Goal: Information Seeking & Learning: Learn about a topic

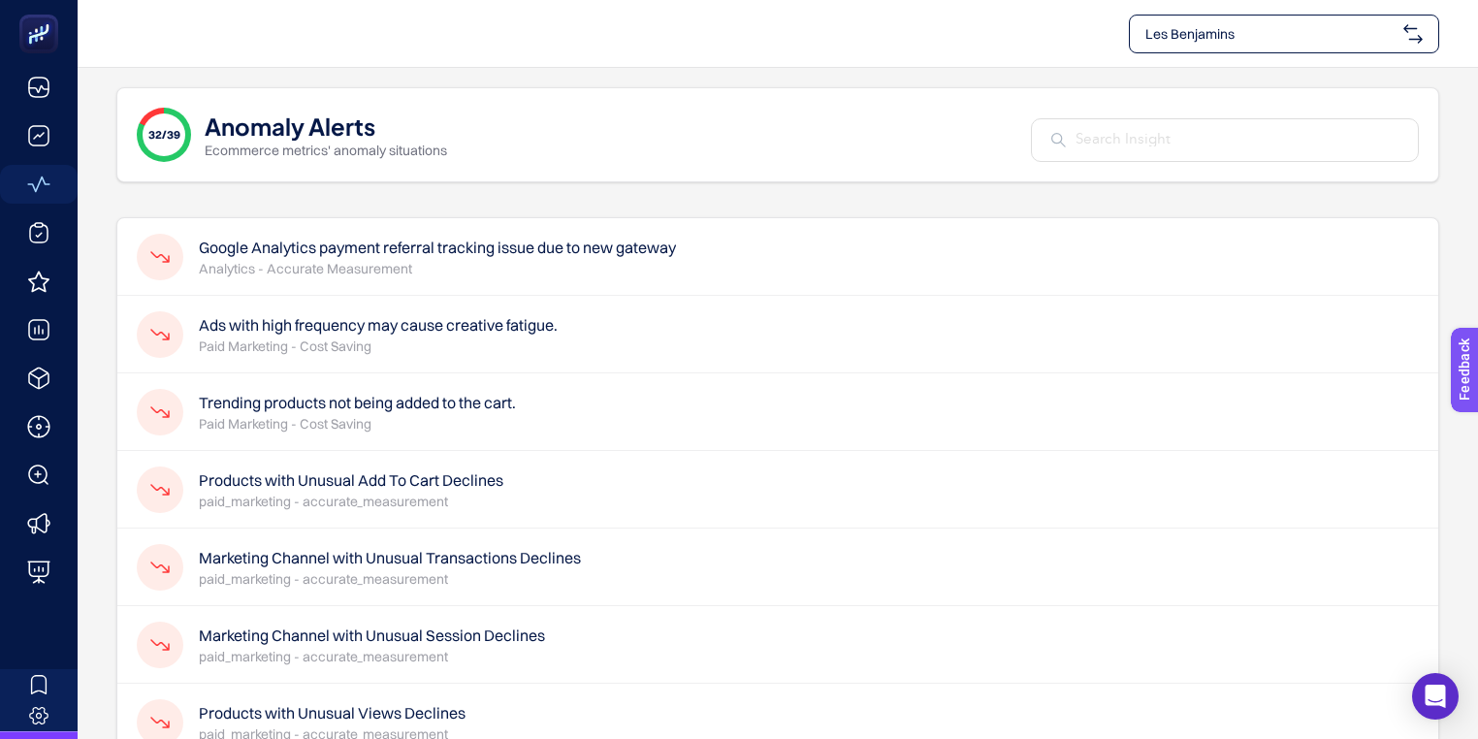
click at [623, 268] on p "Analytics - Accurate Measurement" at bounding box center [437, 268] width 477 height 19
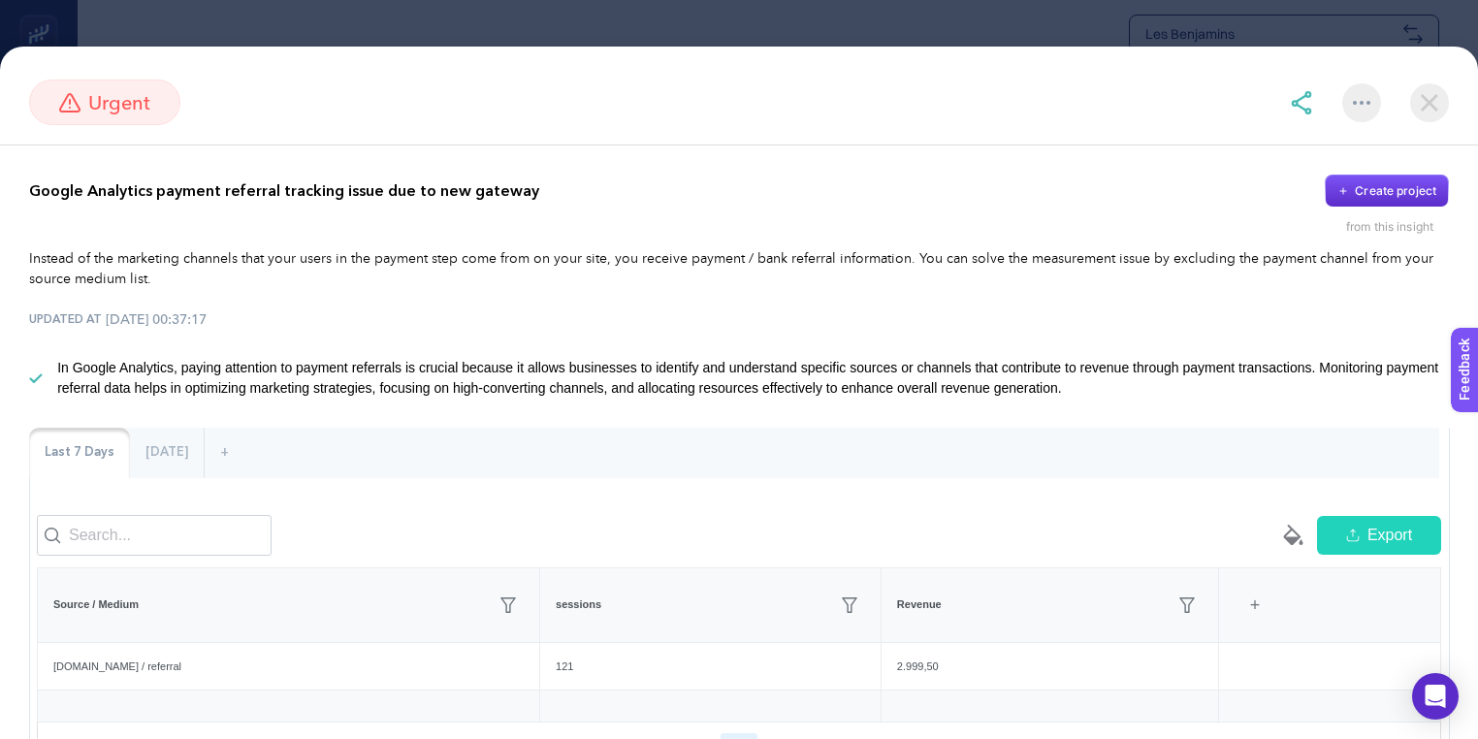
click at [1427, 99] on img at bounding box center [1429, 102] width 39 height 39
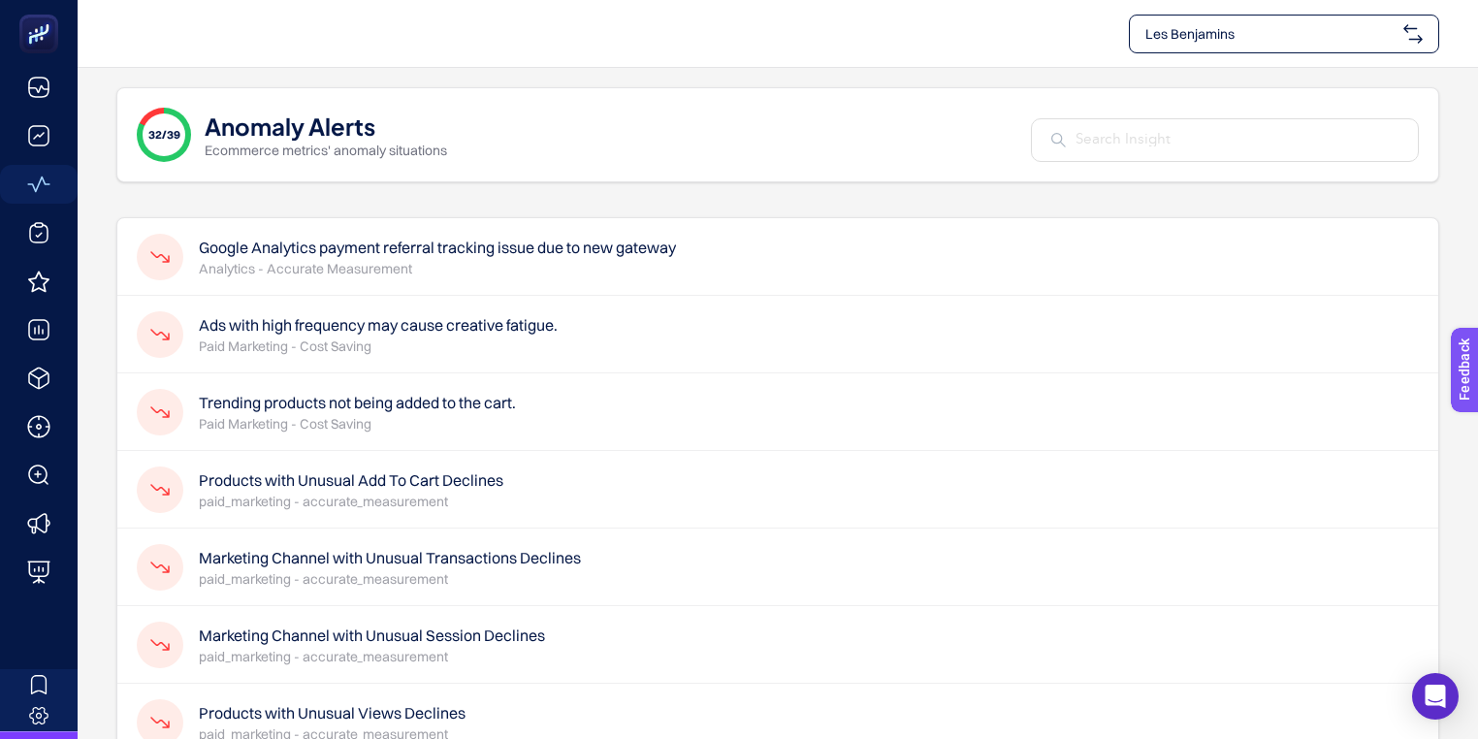
click at [373, 350] on p "Paid Marketing - Cost Saving" at bounding box center [378, 346] width 359 height 19
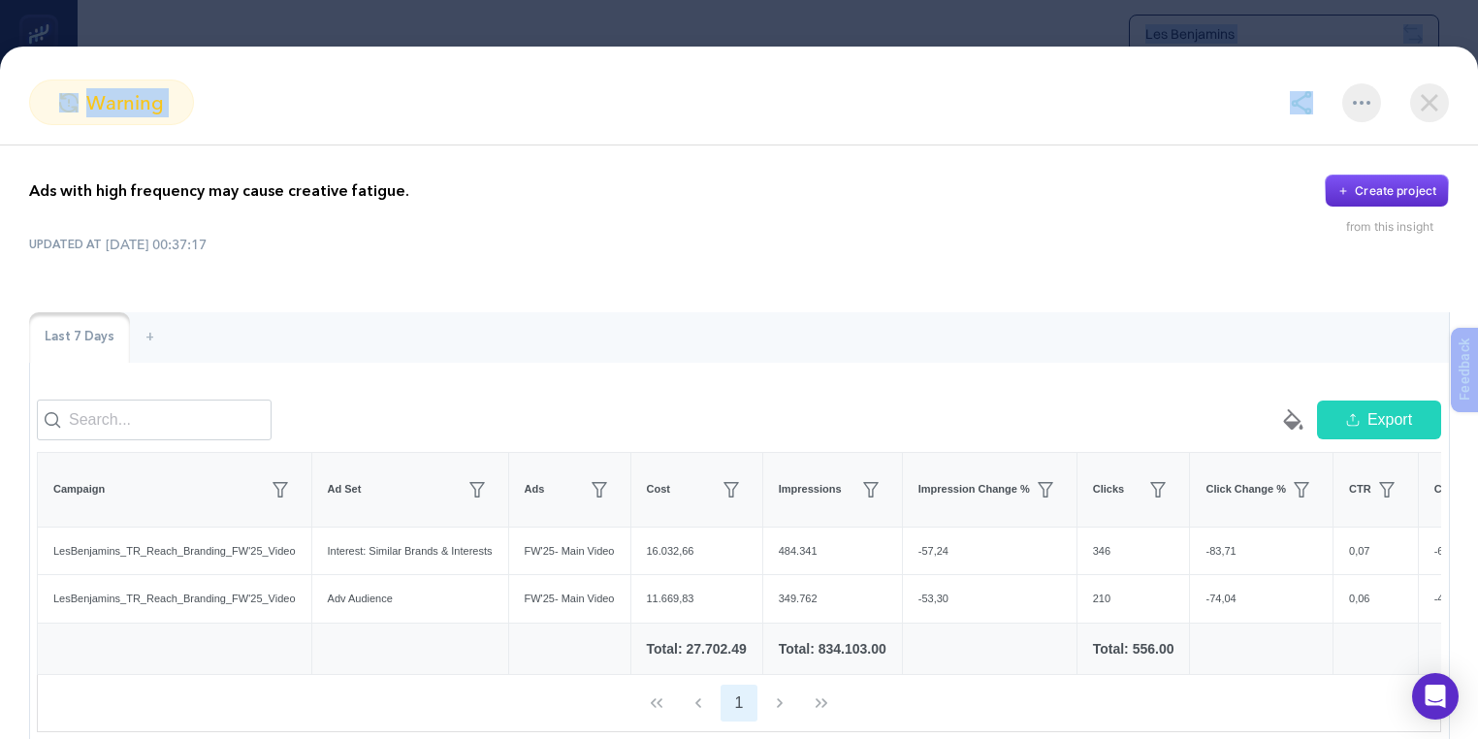
drag, startPoint x: 1036, startPoint y: 99, endPoint x: 1034, endPoint y: -23, distance: 122.2
click at [1034, 0] on html "[PERSON_NAME] 32/39 Anomaly Alerts Ecommerce metrics' anomaly situations Google…" at bounding box center [739, 369] width 1478 height 739
click at [1432, 109] on img at bounding box center [1429, 102] width 39 height 39
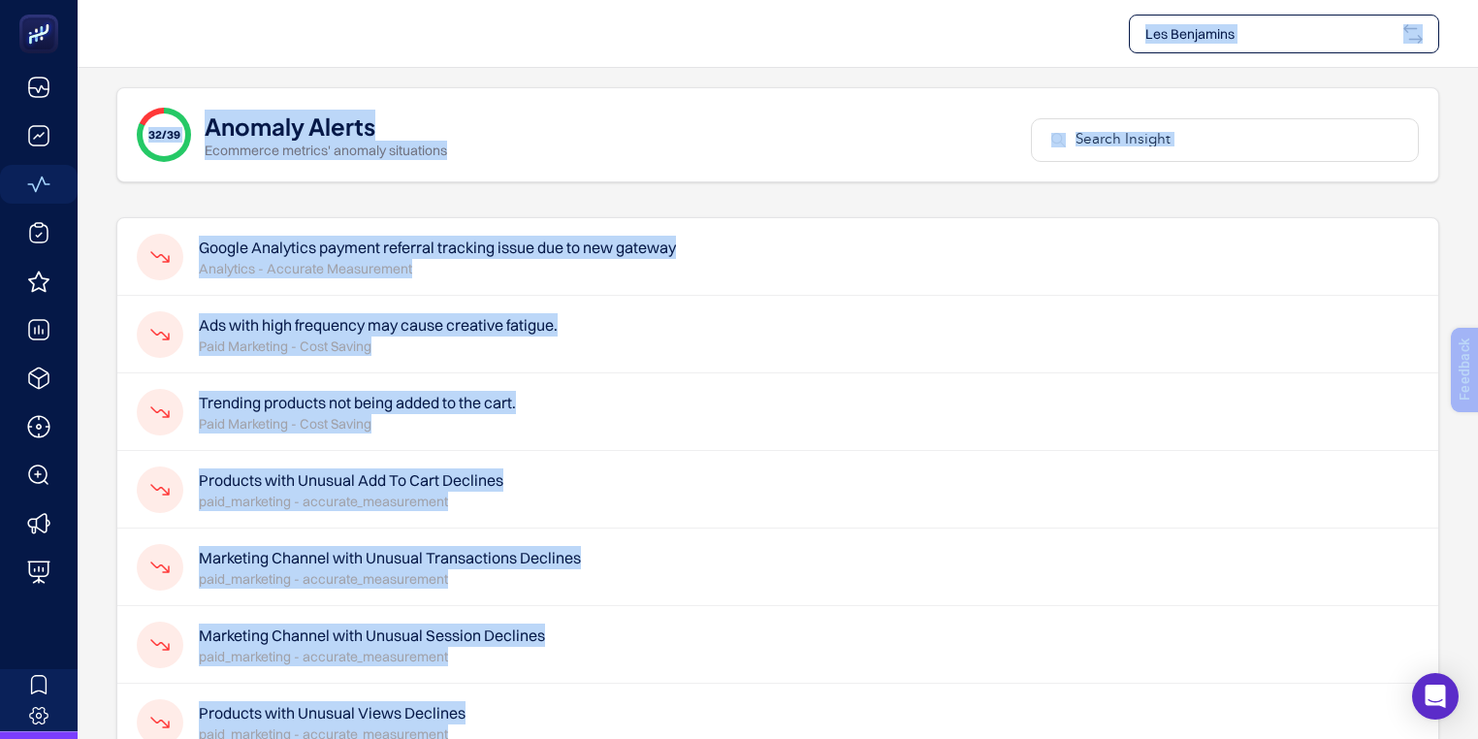
click at [621, 397] on div "Trending products not being added to the cart. Paid Marketing - Cost Saving" at bounding box center [777, 412] width 1321 height 78
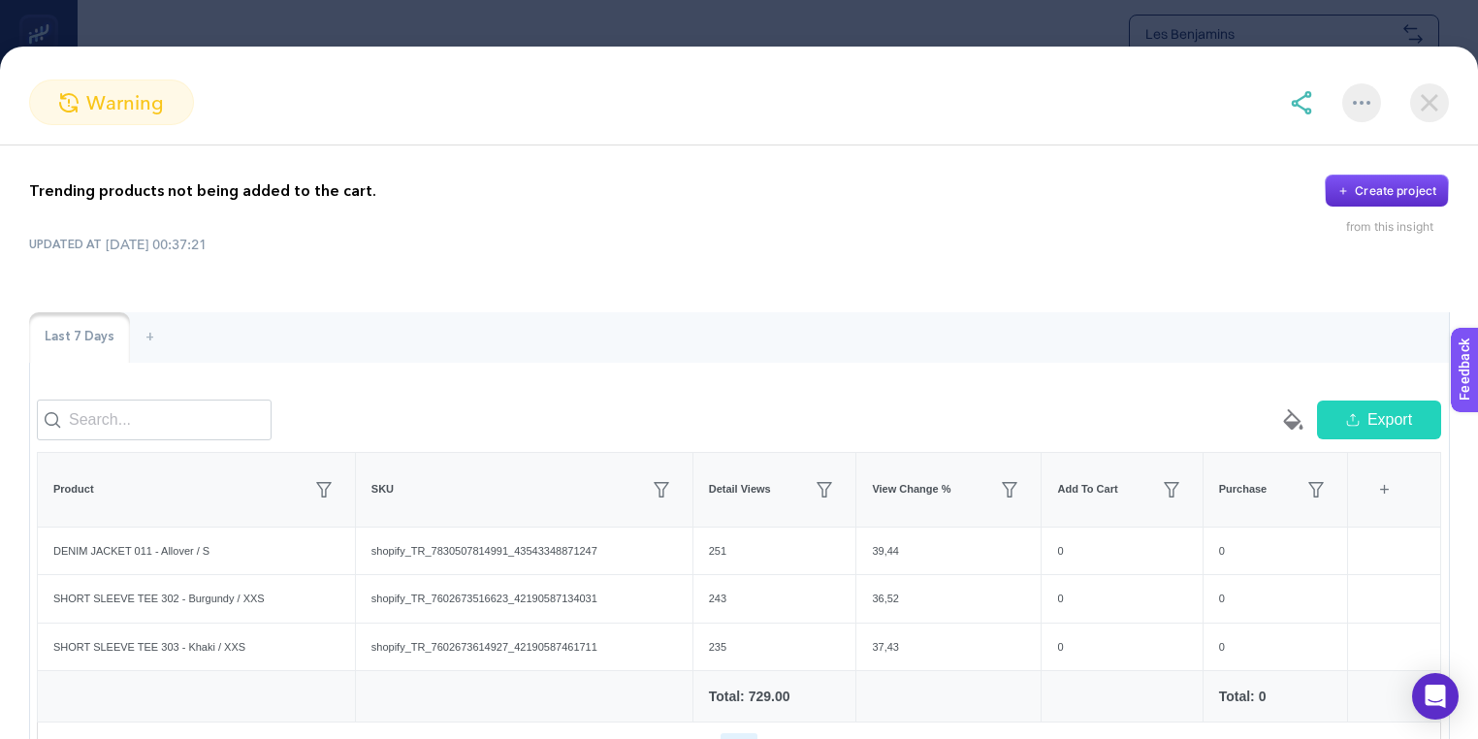
click at [1427, 100] on img at bounding box center [1429, 102] width 39 height 39
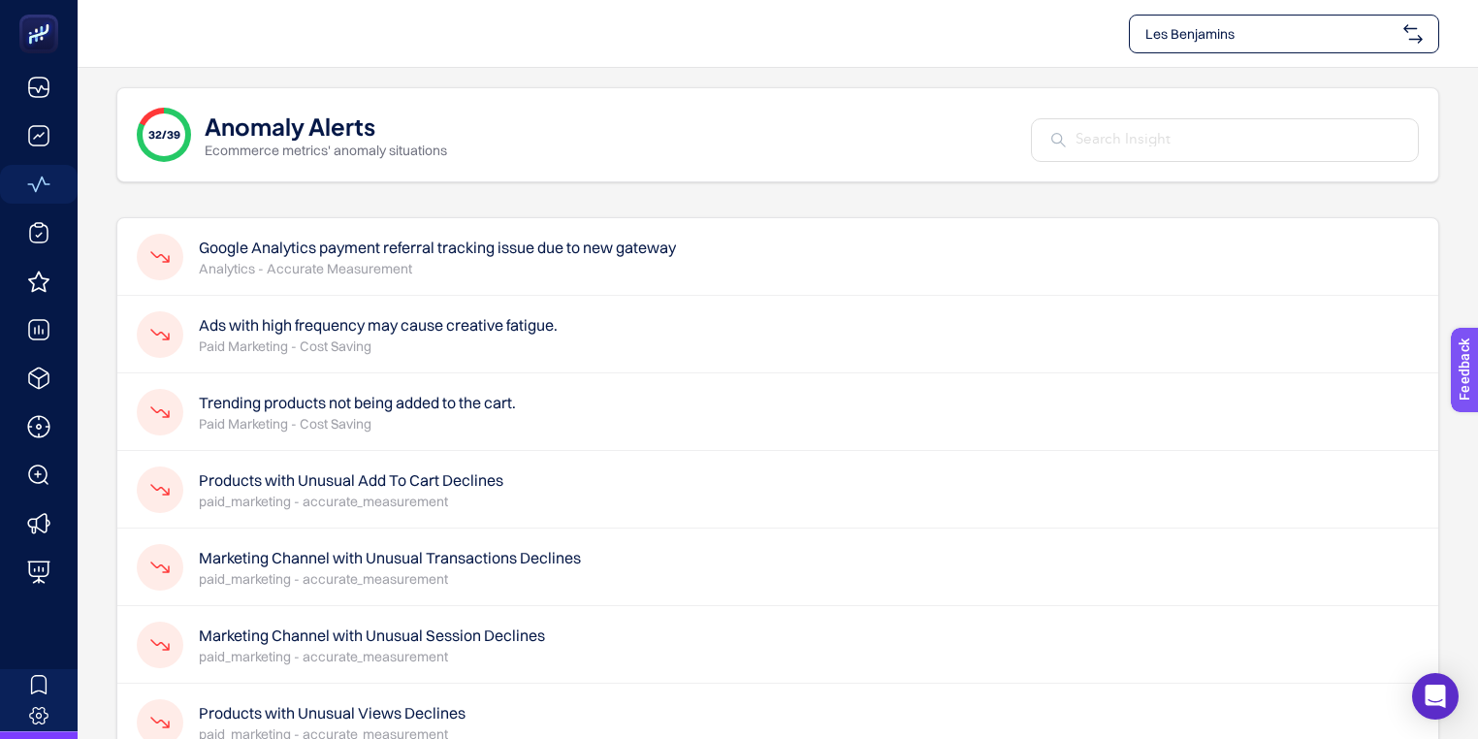
click at [398, 469] on h4 "Products with Unusual Add To Cart Declines" at bounding box center [351, 479] width 305 height 23
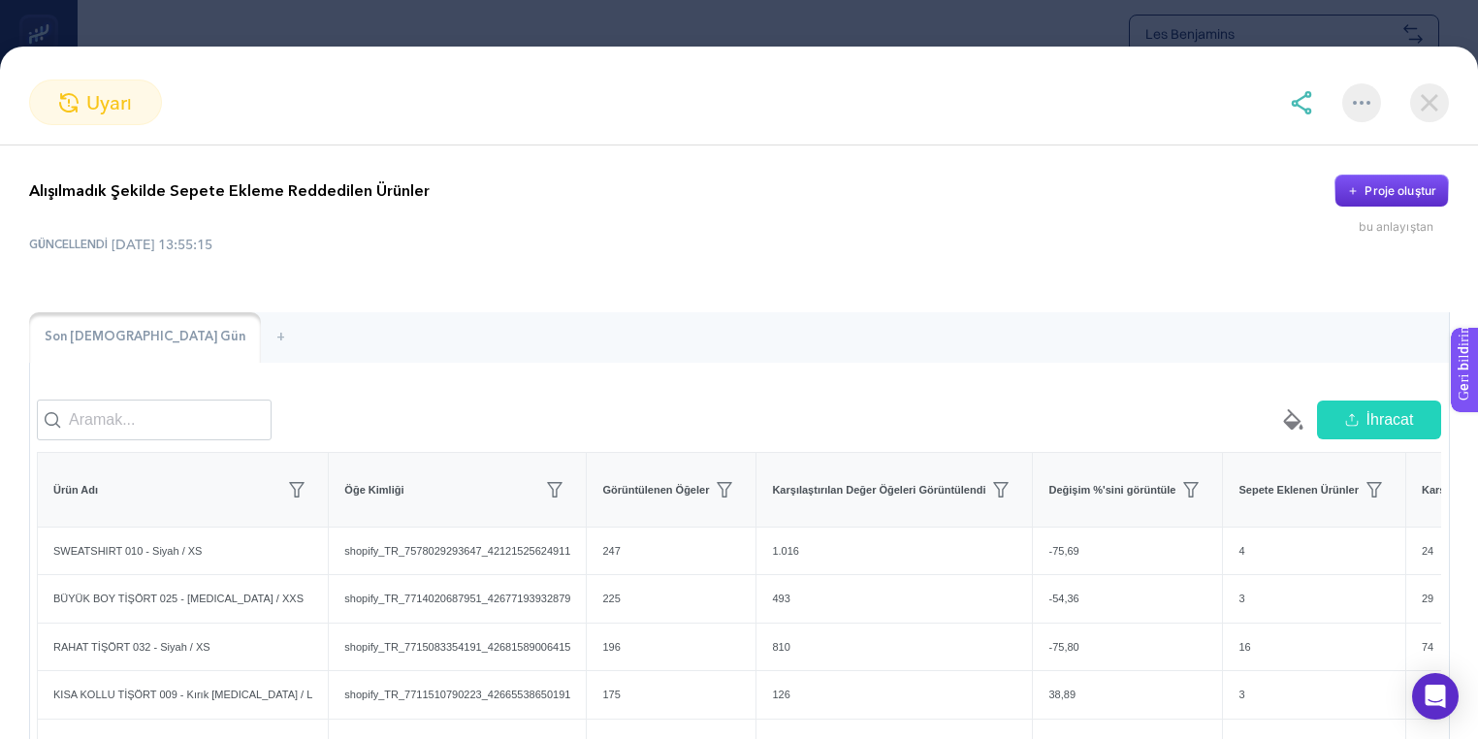
drag, startPoint x: 1466, startPoint y: 284, endPoint x: 1476, endPoint y: 287, distance: 10.1
click at [1476, 287] on div "Alışılmadık Şekilde Sepete Ekleme Reddedilen Ürünler Proje oluştur bu anlayışta…" at bounding box center [739, 442] width 1478 height 594
click at [1137, 68] on div "uyarı Alışılmadık Şekilde Sepete Ekleme Reddedilen Ürünler Proje oluştur bu anl…" at bounding box center [739, 393] width 1478 height 692
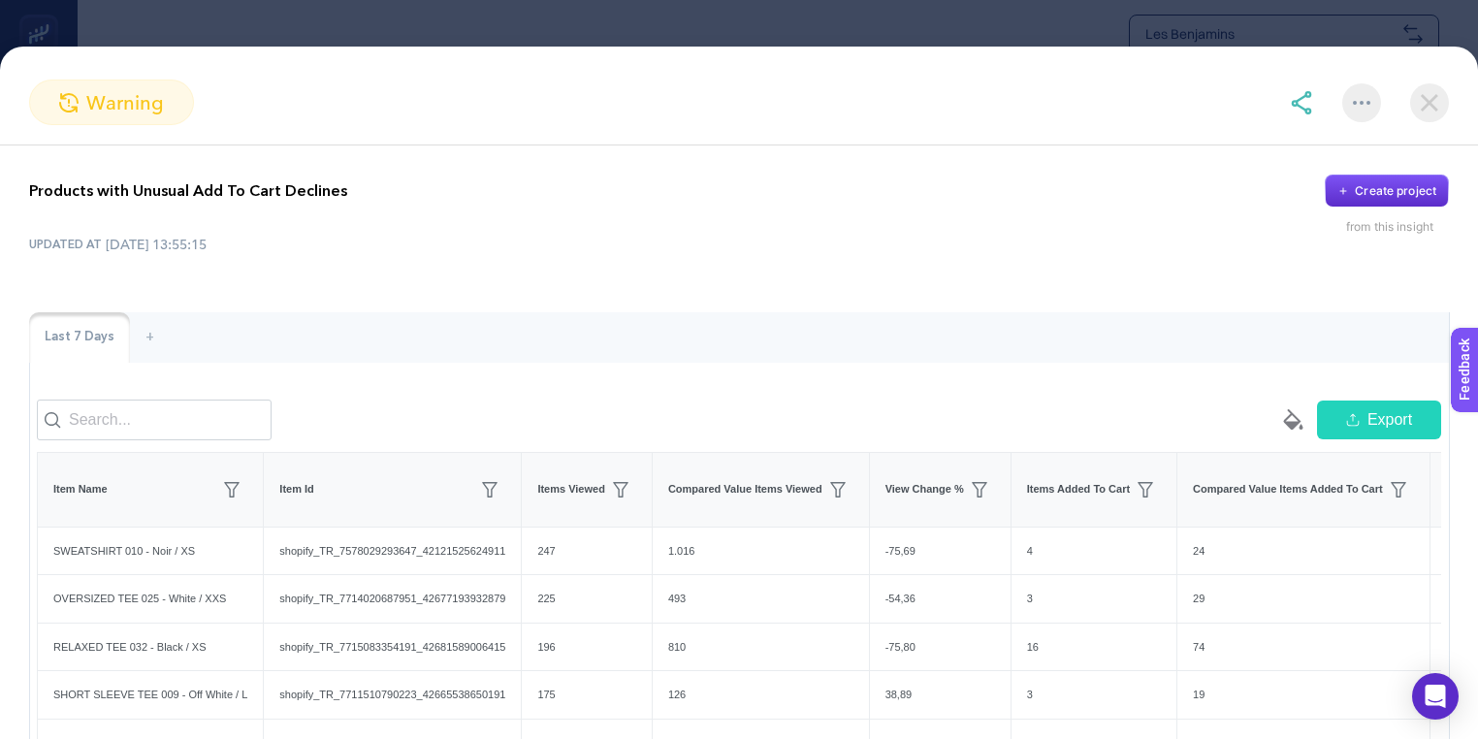
click at [1427, 101] on img at bounding box center [1429, 102] width 39 height 39
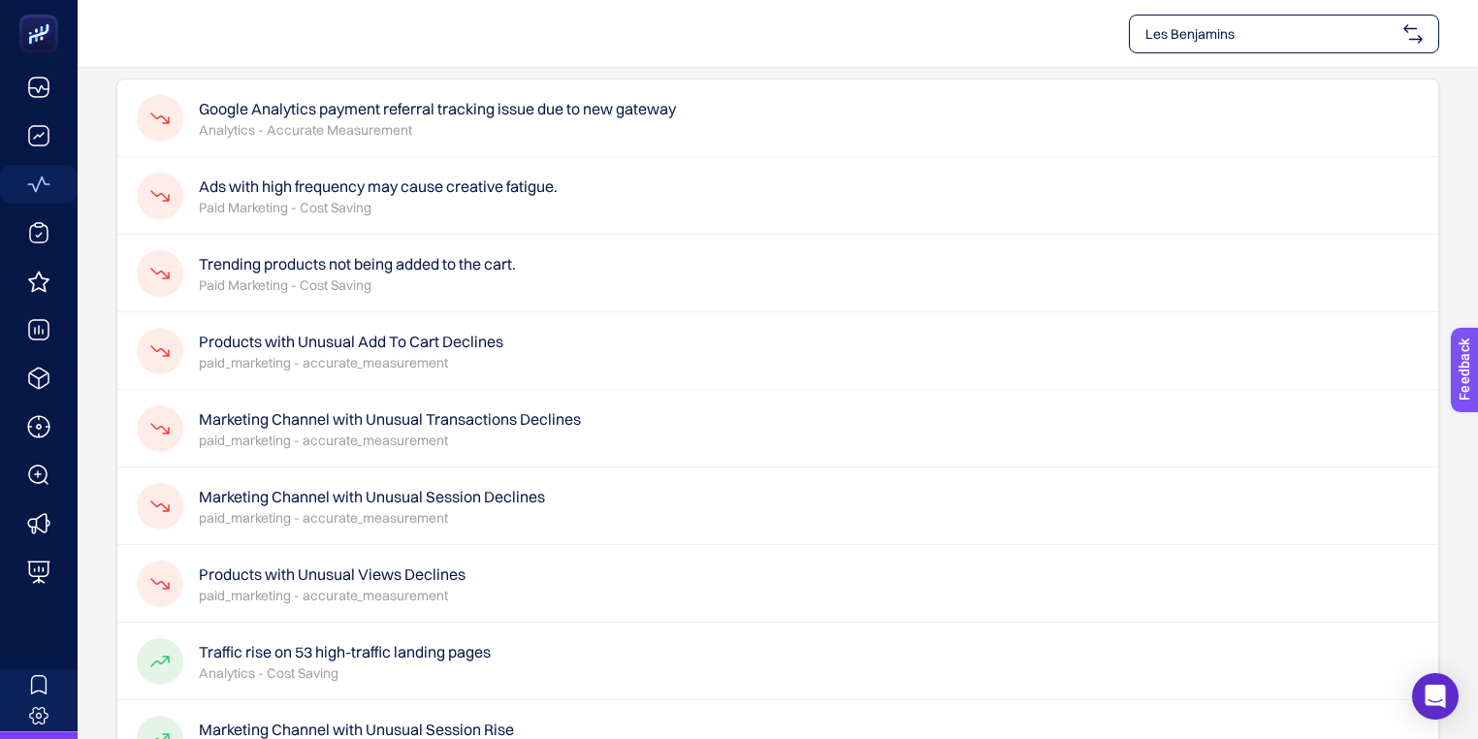
scroll to position [160, 0]
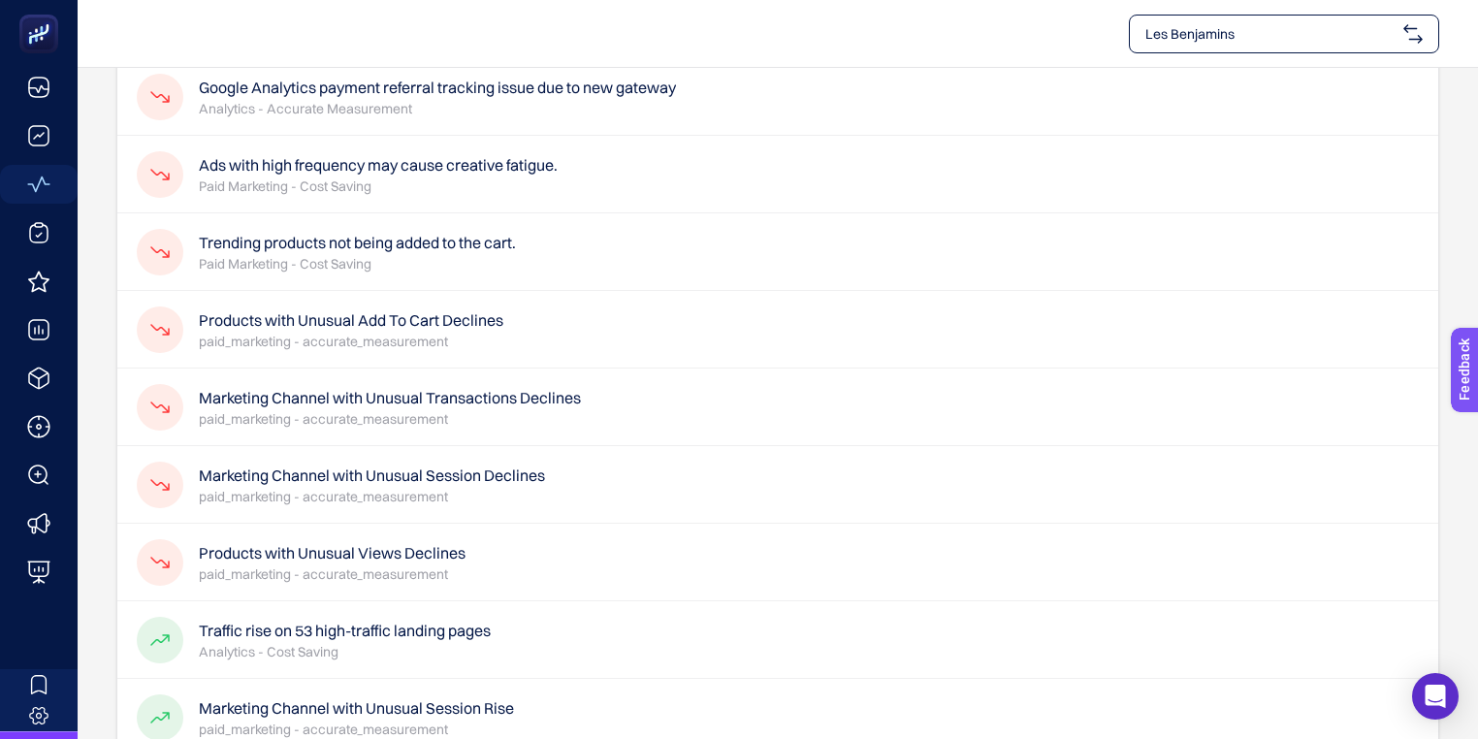
click at [446, 565] on p "paid_marketing - accurate_measurement" at bounding box center [332, 573] width 267 height 19
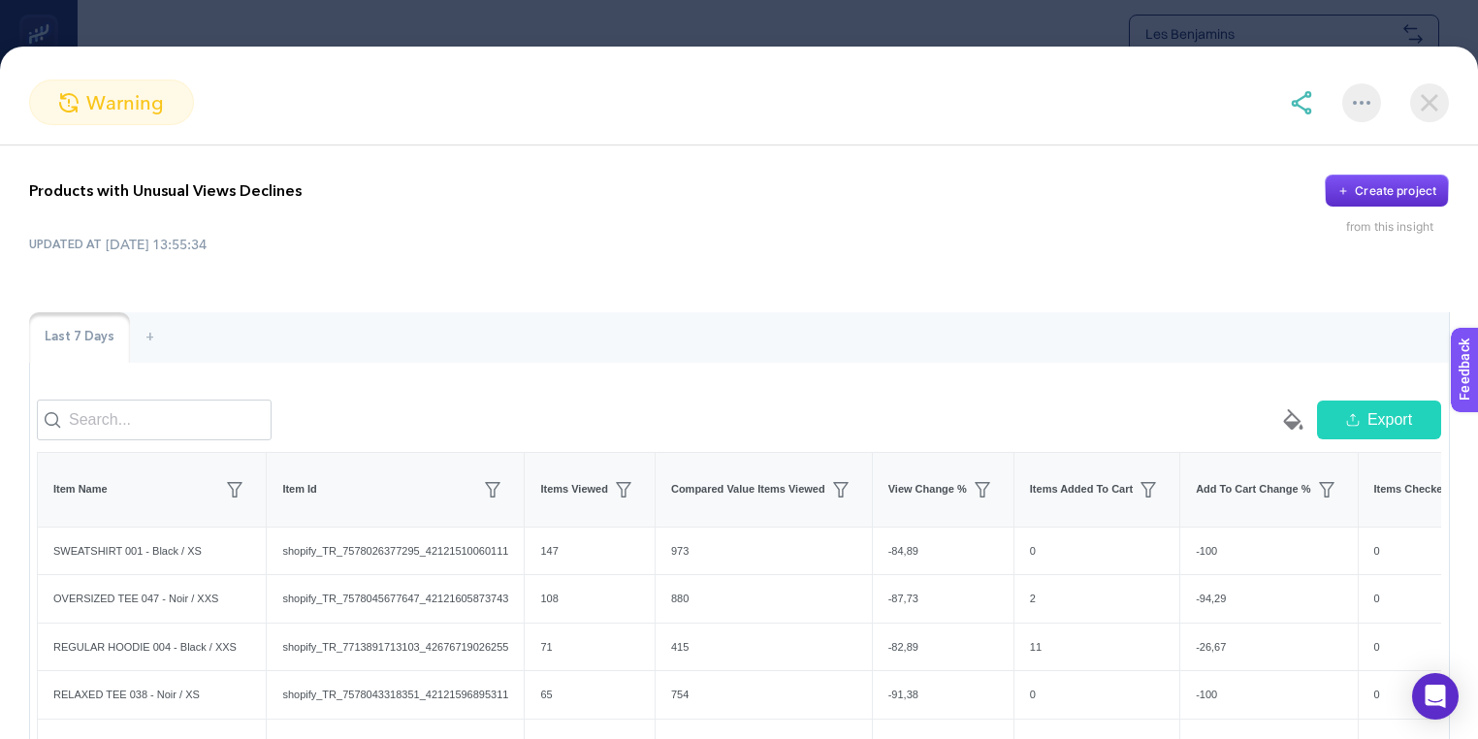
click at [1429, 102] on img at bounding box center [1429, 102] width 39 height 39
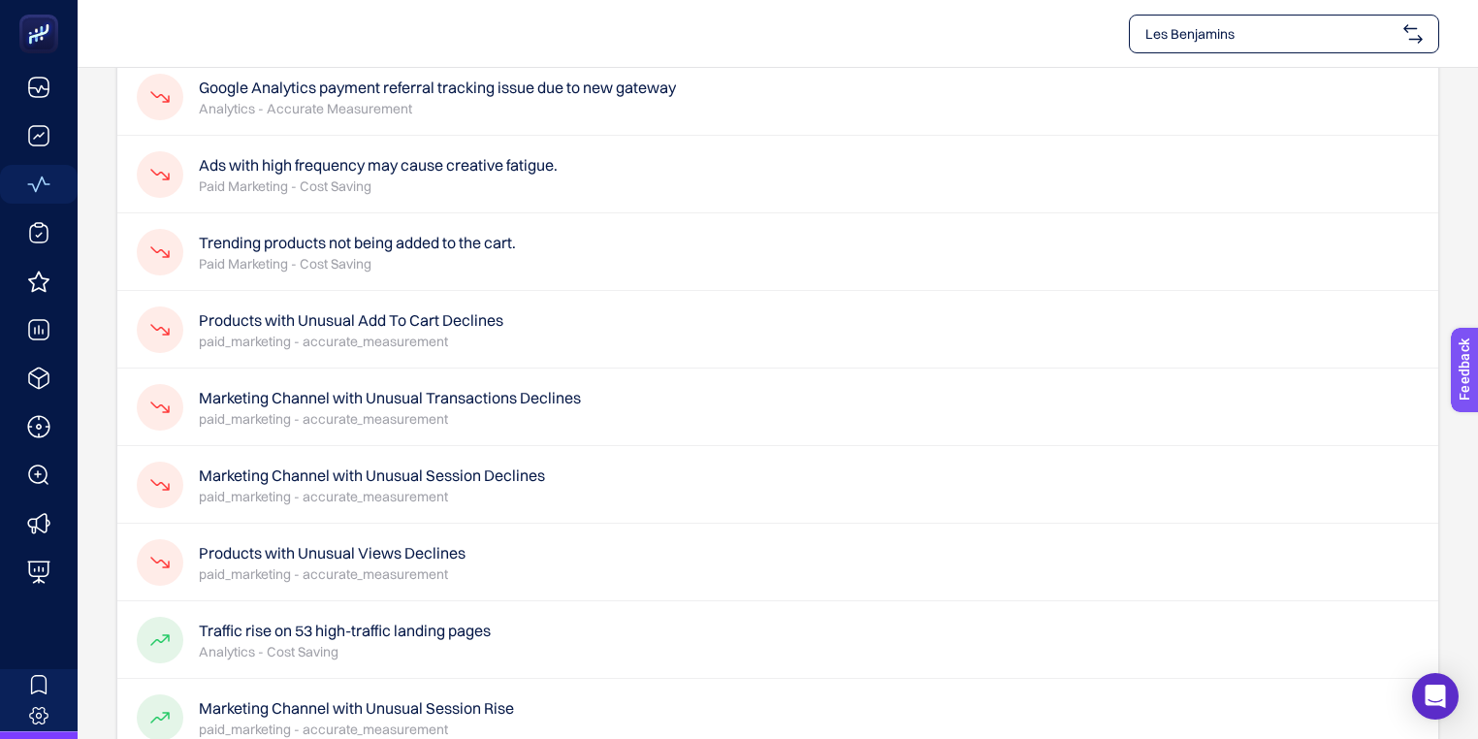
scroll to position [103, 0]
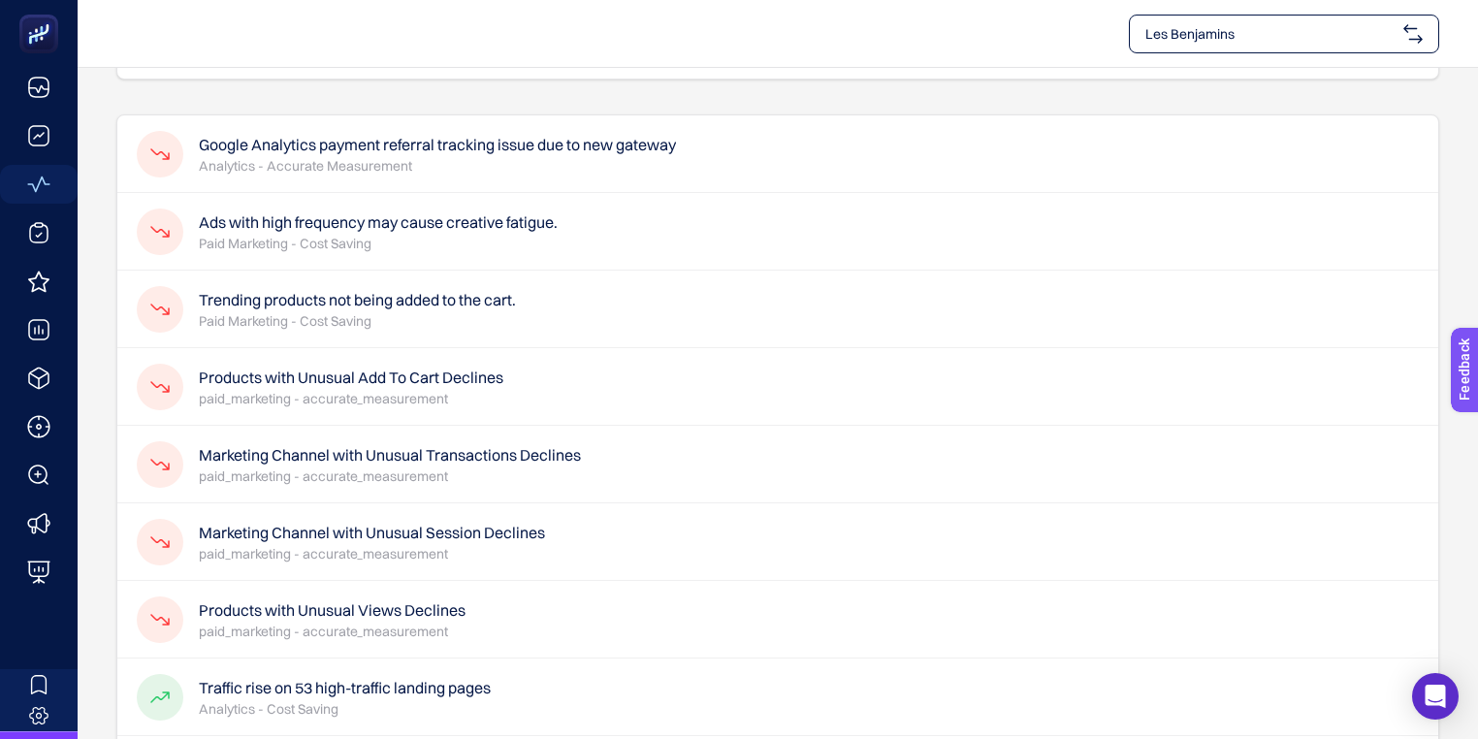
click at [652, 159] on p "Analytics - Accurate Measurement" at bounding box center [437, 165] width 477 height 19
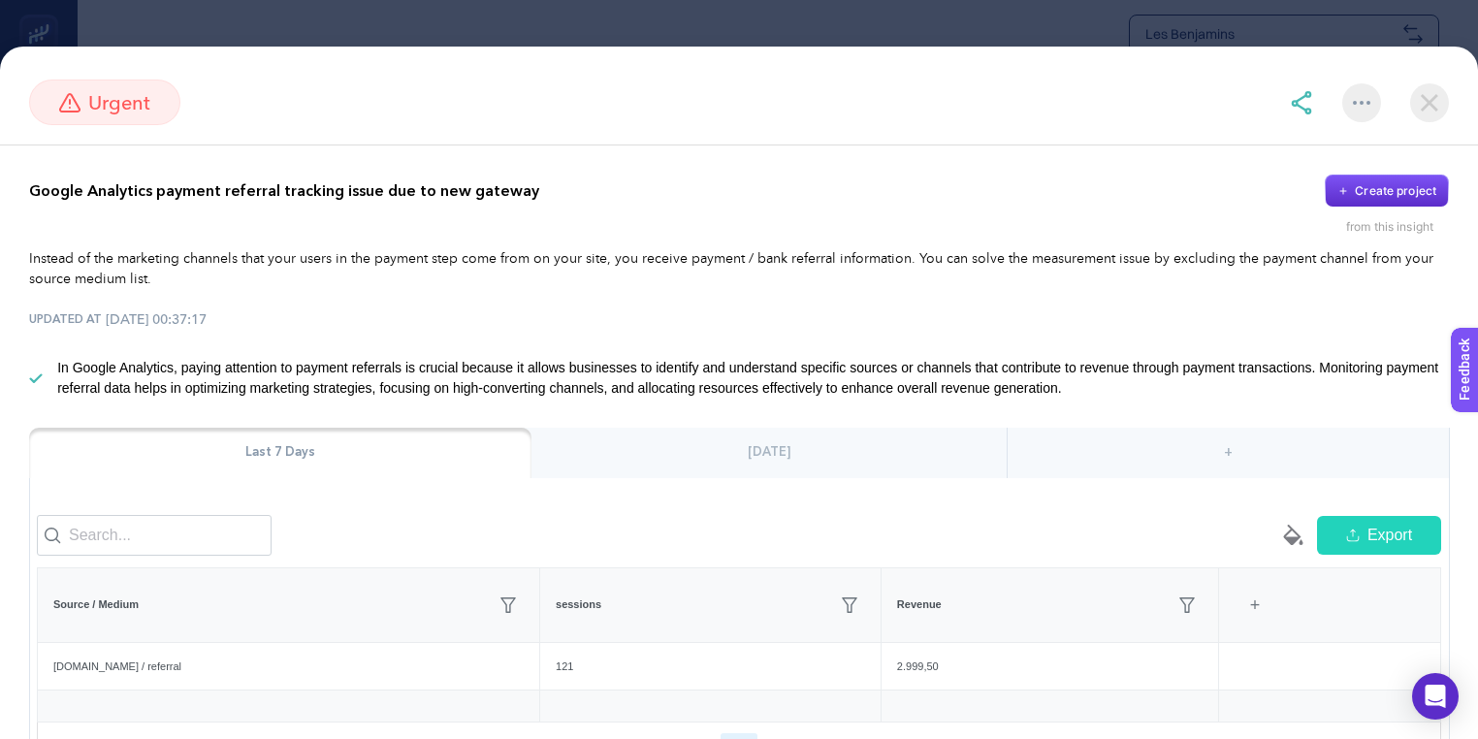
click at [1430, 93] on img at bounding box center [1429, 102] width 39 height 39
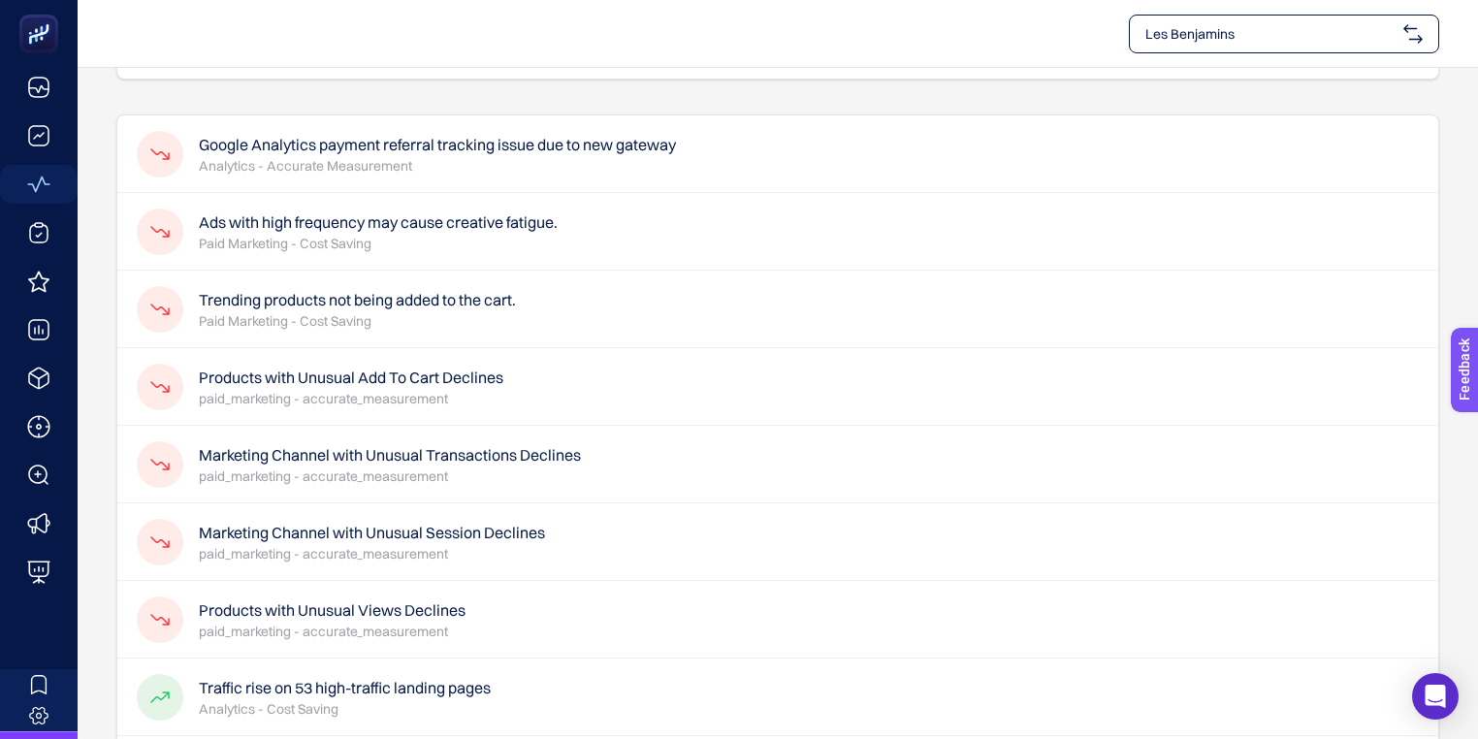
scroll to position [128, 0]
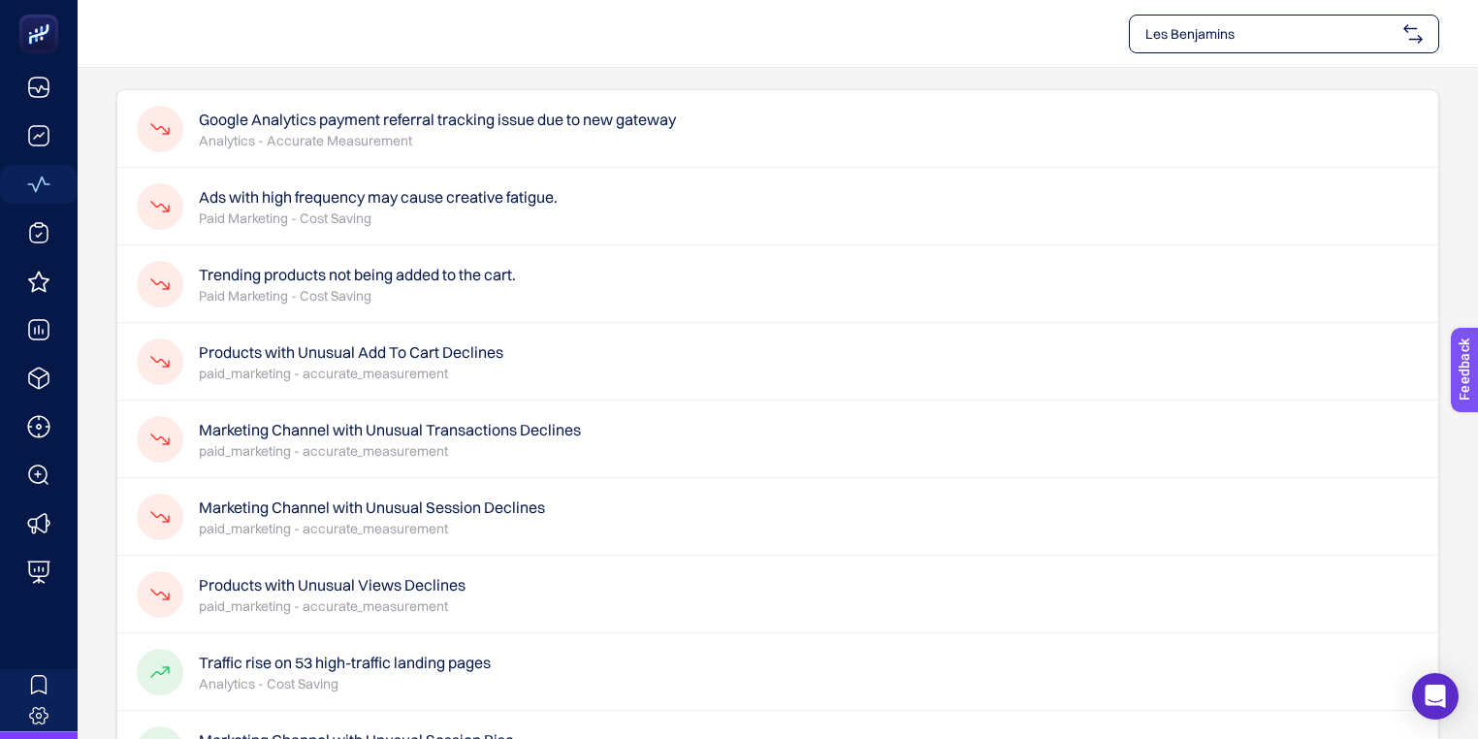
click at [566, 260] on div "Trending products not being added to the cart. Paid Marketing - Cost Saving" at bounding box center [777, 284] width 1321 height 78
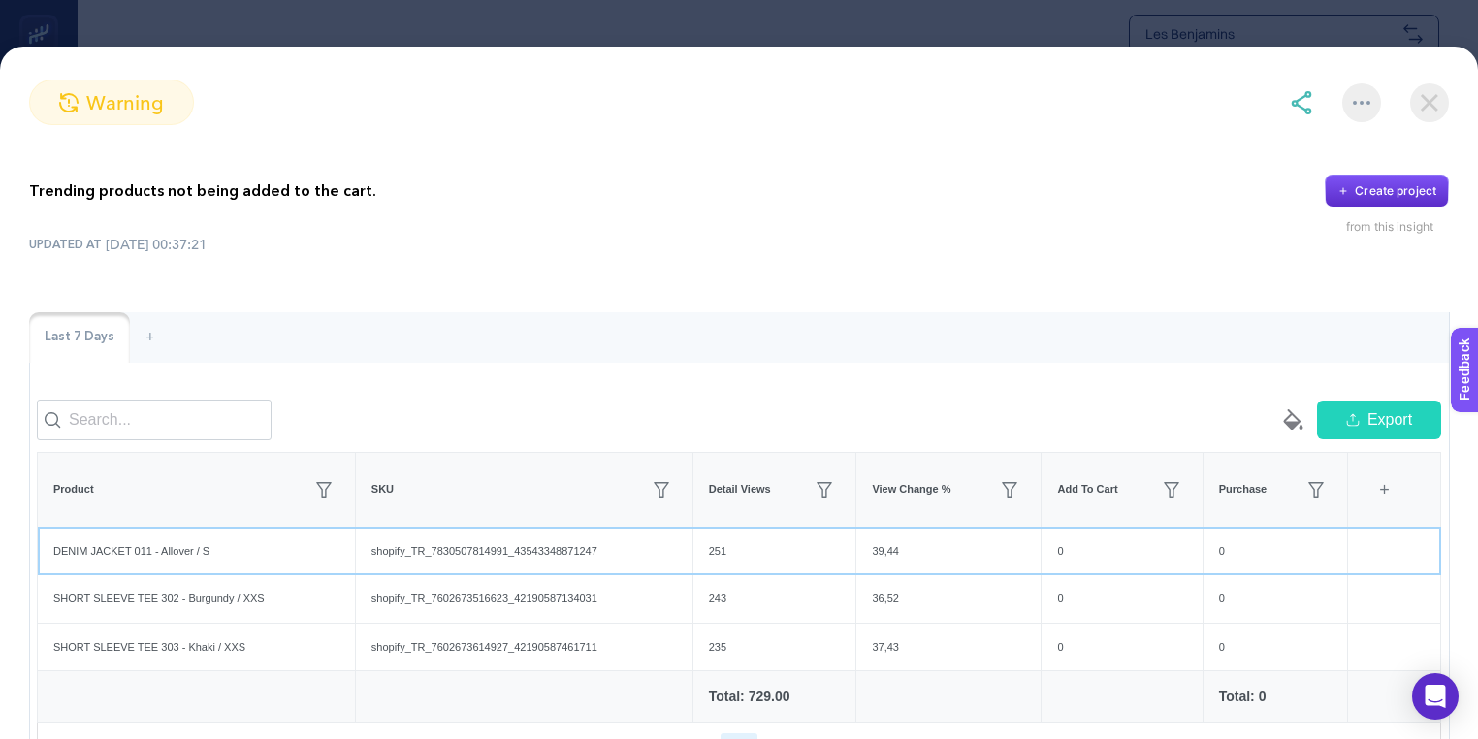
click at [164, 559] on div "DENIM JACKET 011 - Allover / S" at bounding box center [196, 552] width 317 height 48
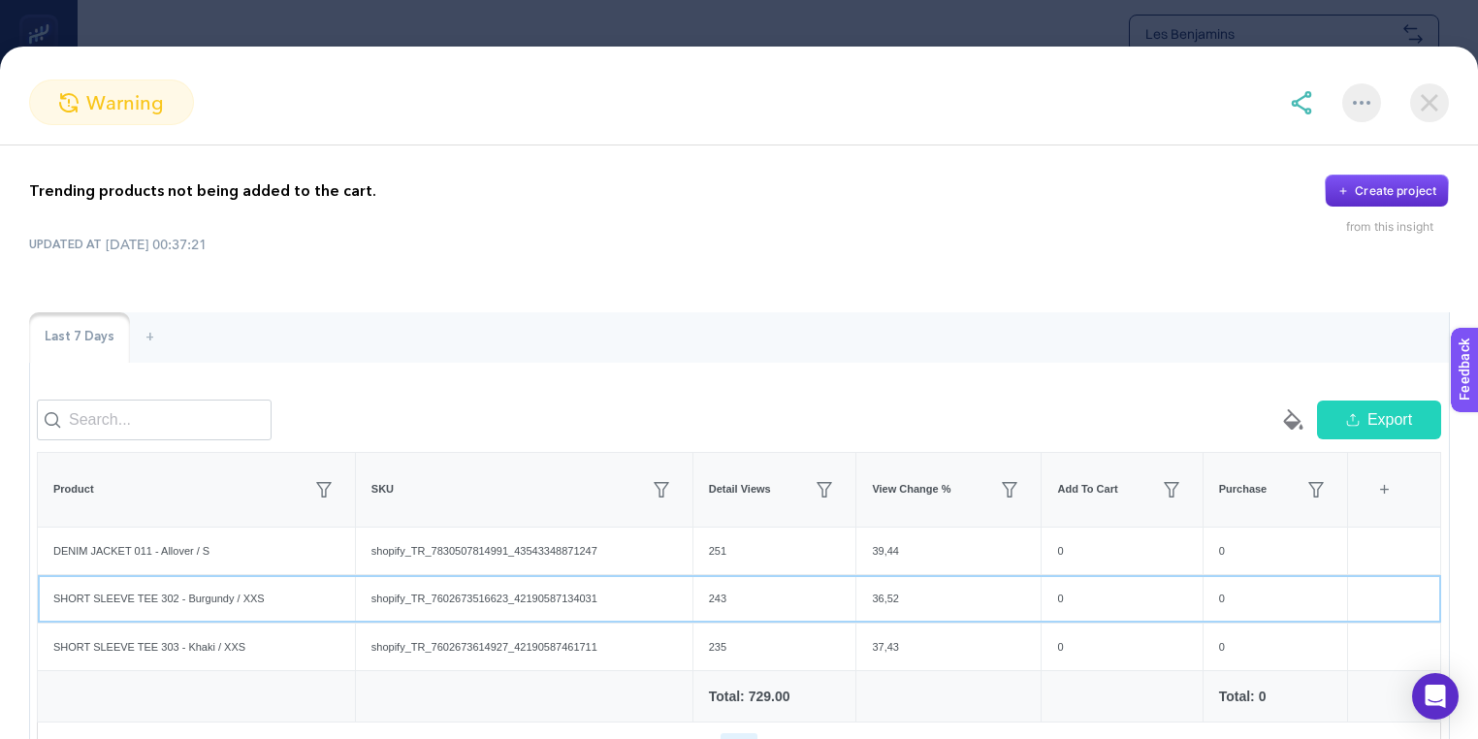
click at [213, 611] on div "SHORT SLEEVE TEE 302 - Burgundy / XXS" at bounding box center [196, 599] width 317 height 48
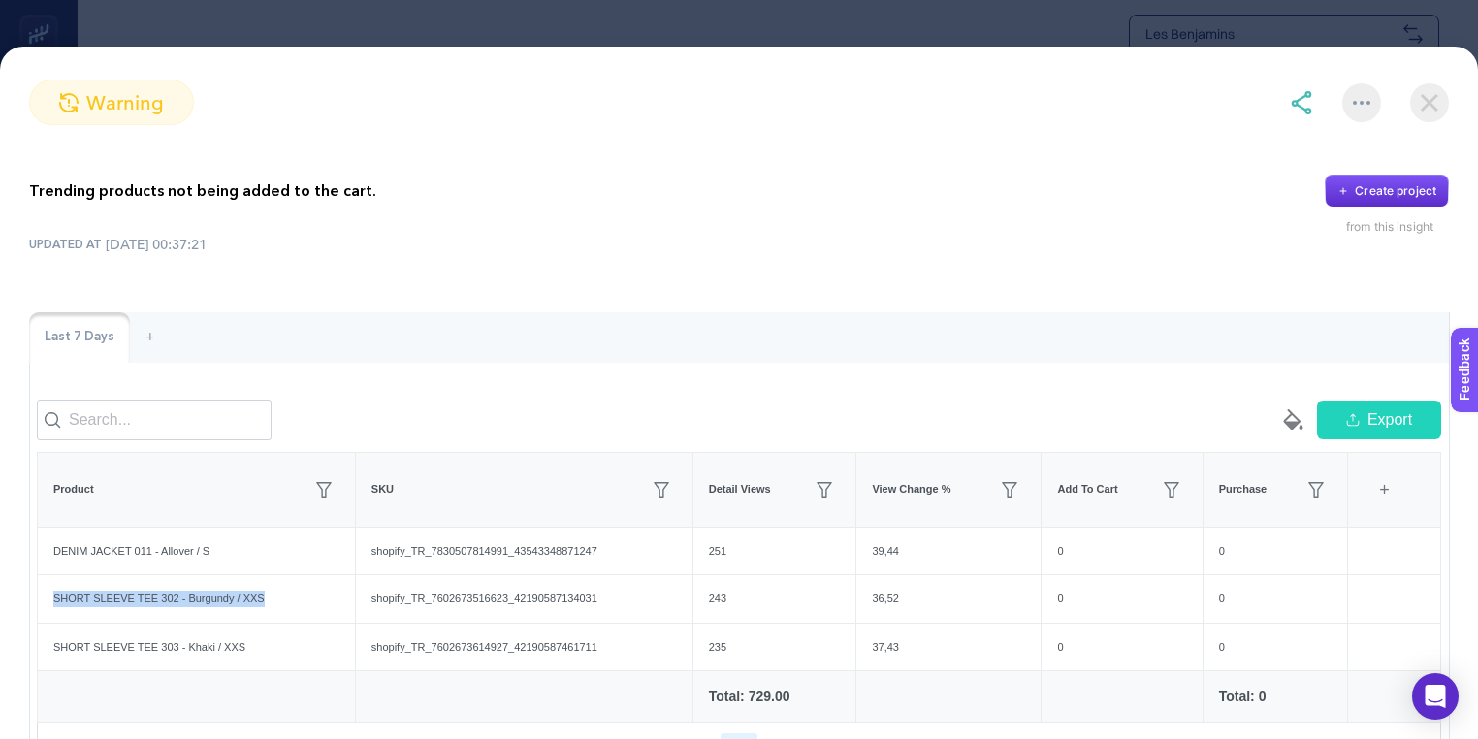
click at [1426, 108] on img at bounding box center [1429, 102] width 39 height 39
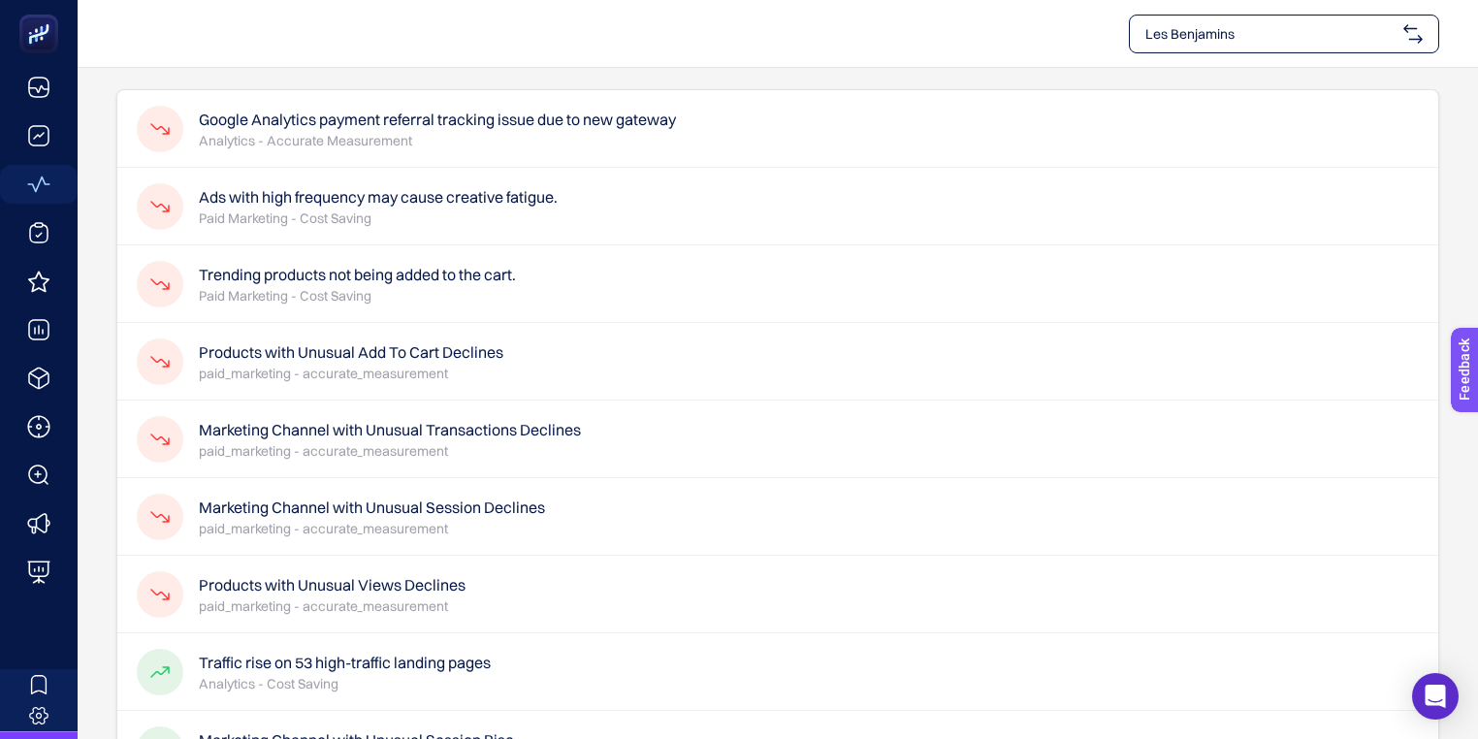
click at [466, 369] on p "paid_marketing - accurate_measurement" at bounding box center [351, 373] width 305 height 19
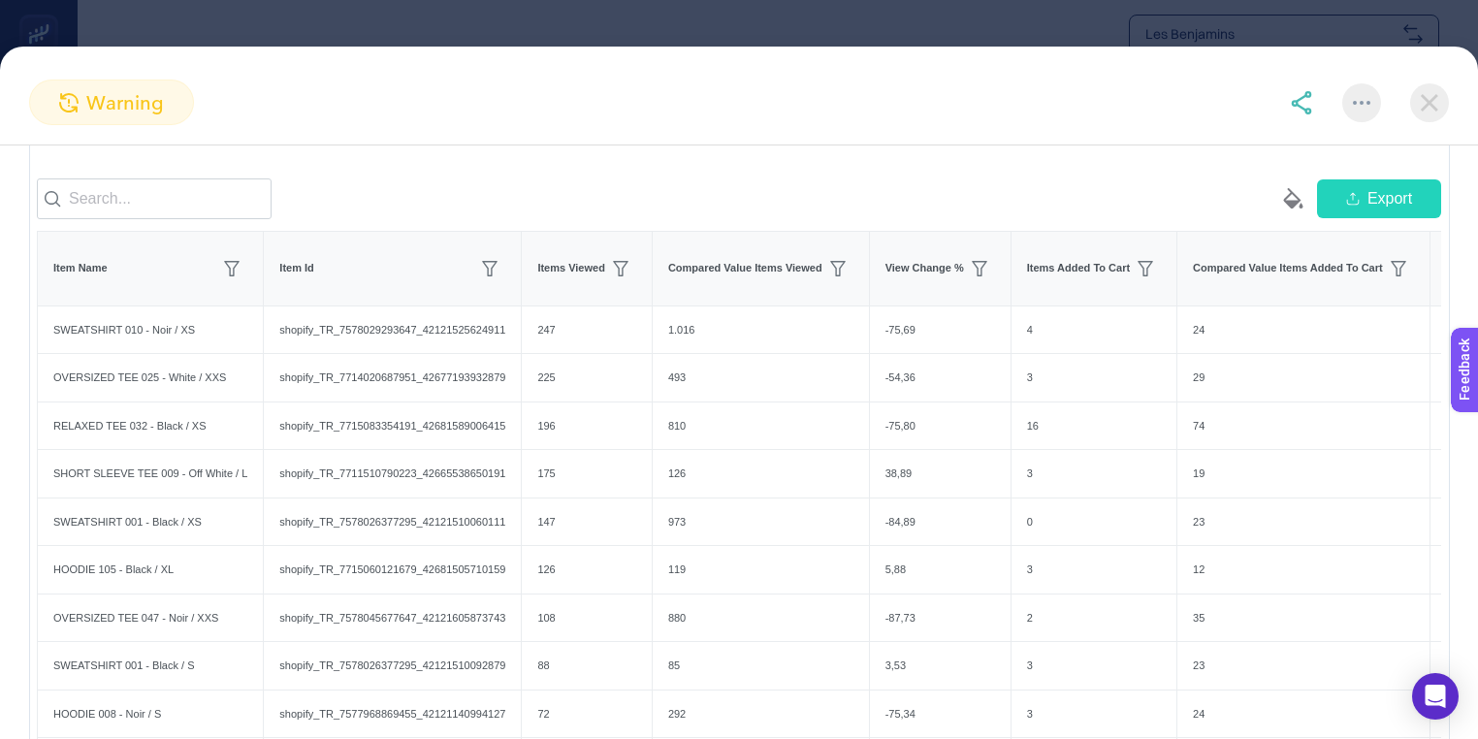
scroll to position [223, 0]
click at [132, 436] on div "RELAXED TEE 032 - Black / XS" at bounding box center [150, 425] width 225 height 48
copy tr "RELAXED TEE 032 - Black / XS"
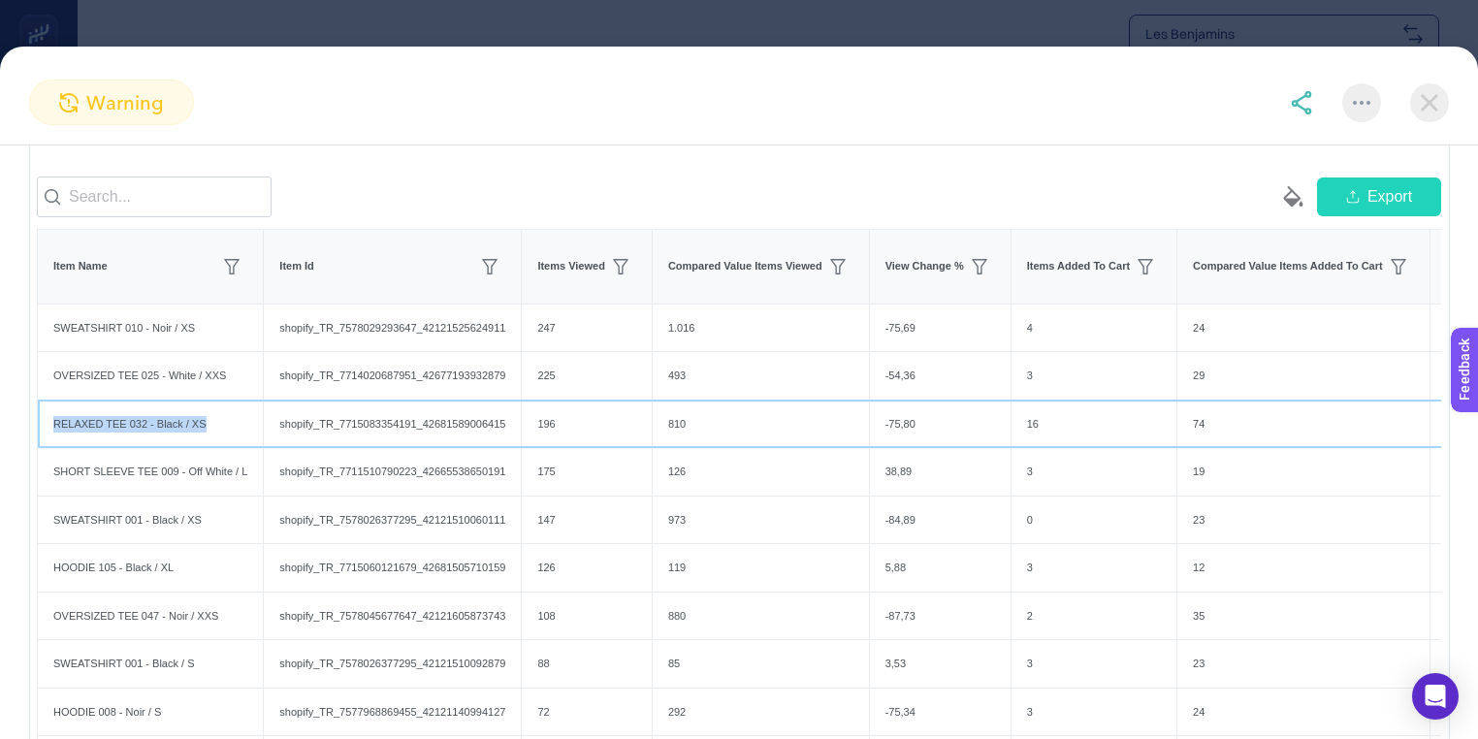
click at [132, 436] on div "RELAXED TEE 032 - Black / XS" at bounding box center [150, 425] width 225 height 48
click at [1434, 103] on img at bounding box center [1429, 102] width 39 height 39
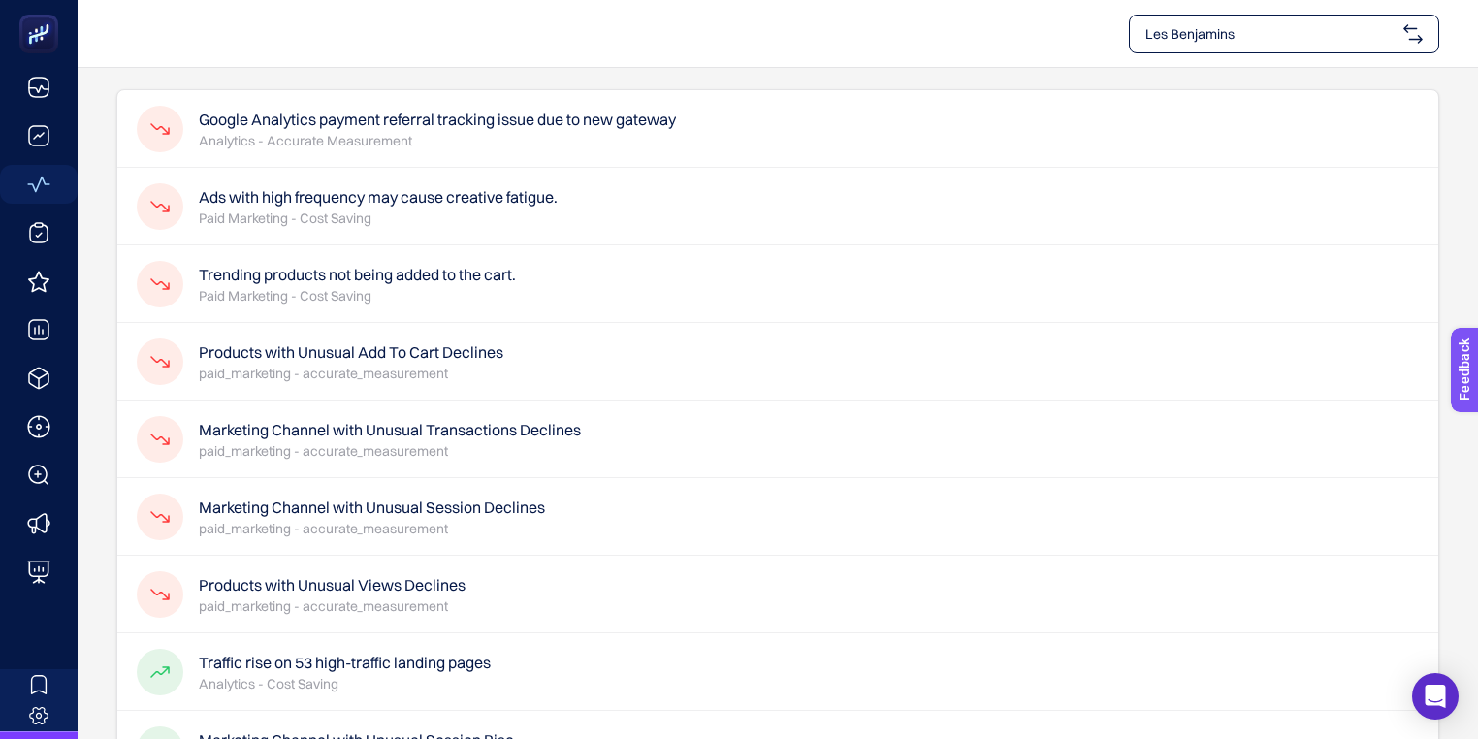
click at [407, 528] on p "paid_marketing - accurate_measurement" at bounding box center [372, 528] width 346 height 19
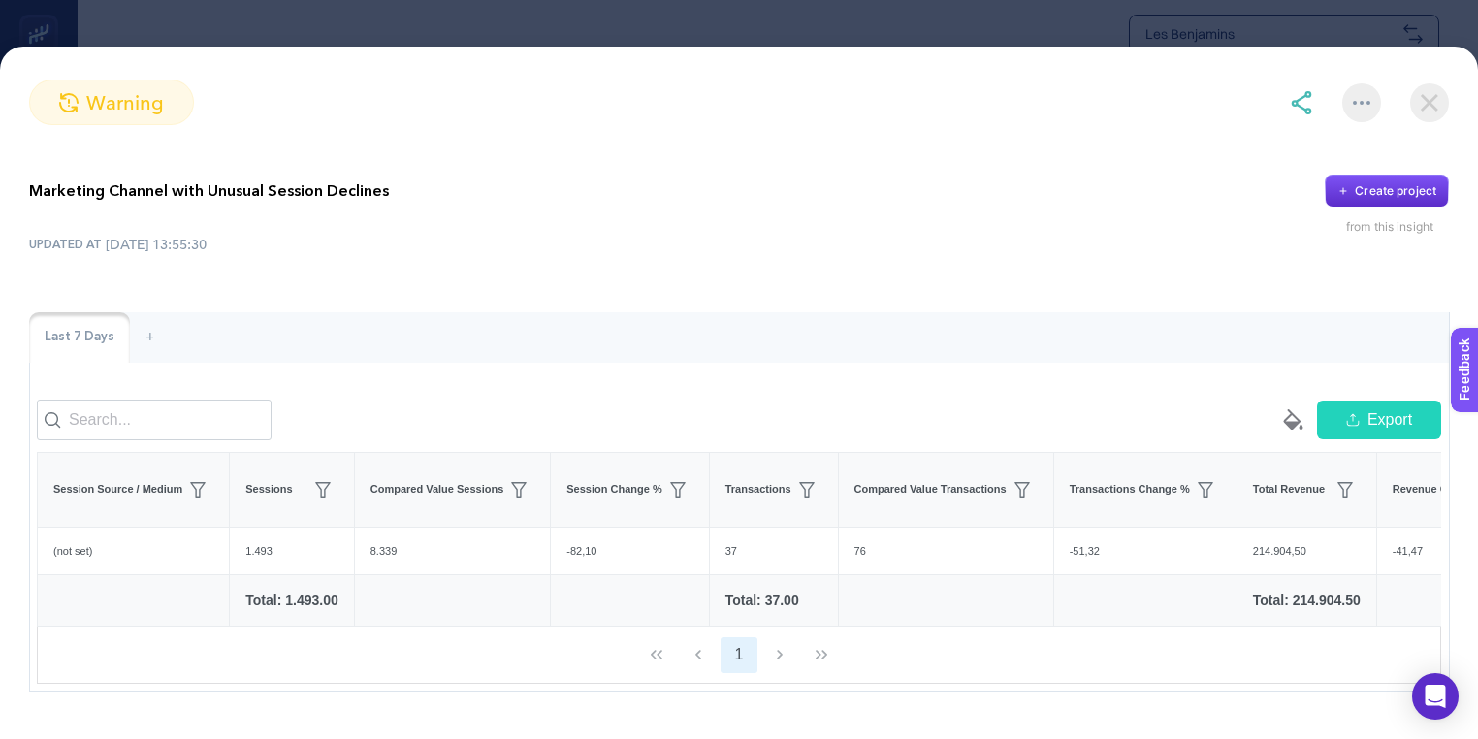
click at [1434, 98] on img at bounding box center [1429, 102] width 39 height 39
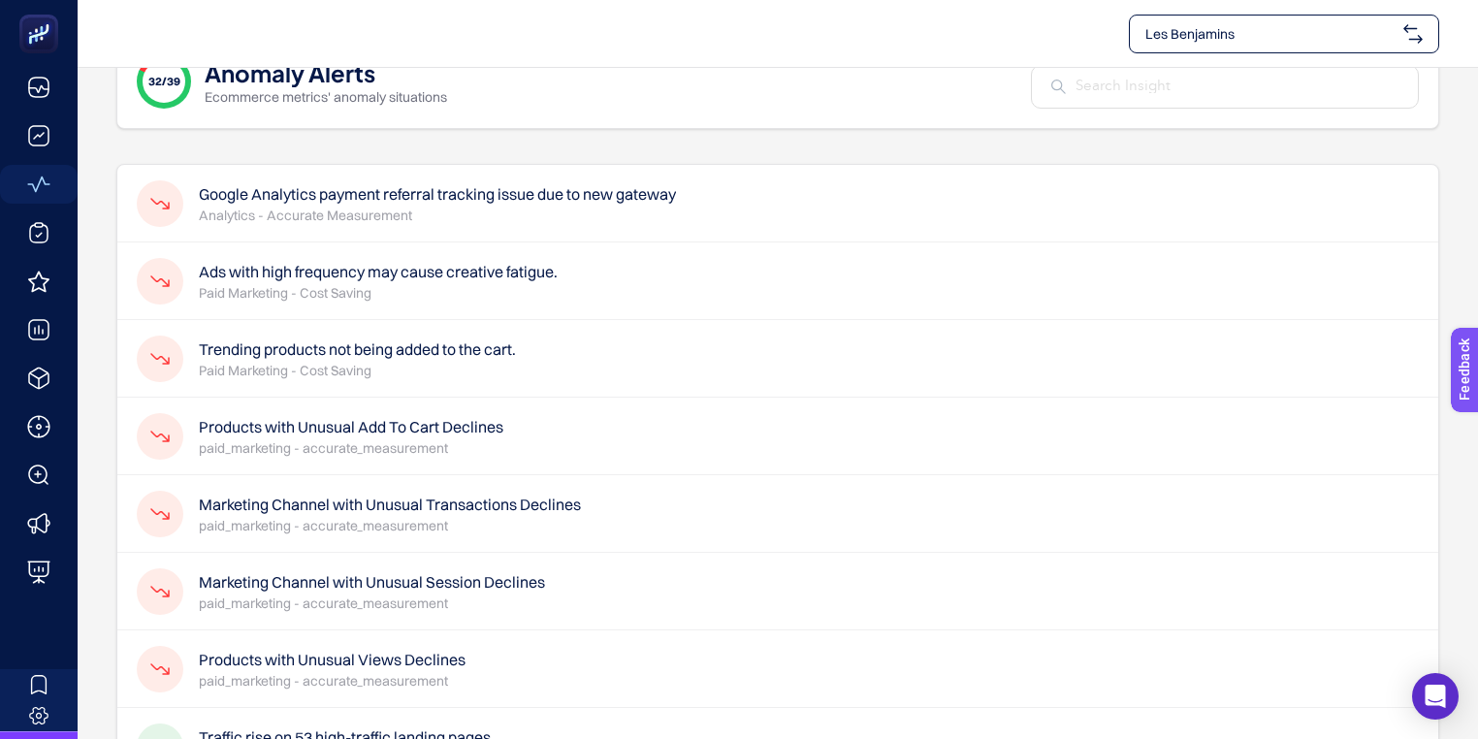
scroll to position [28, 0]
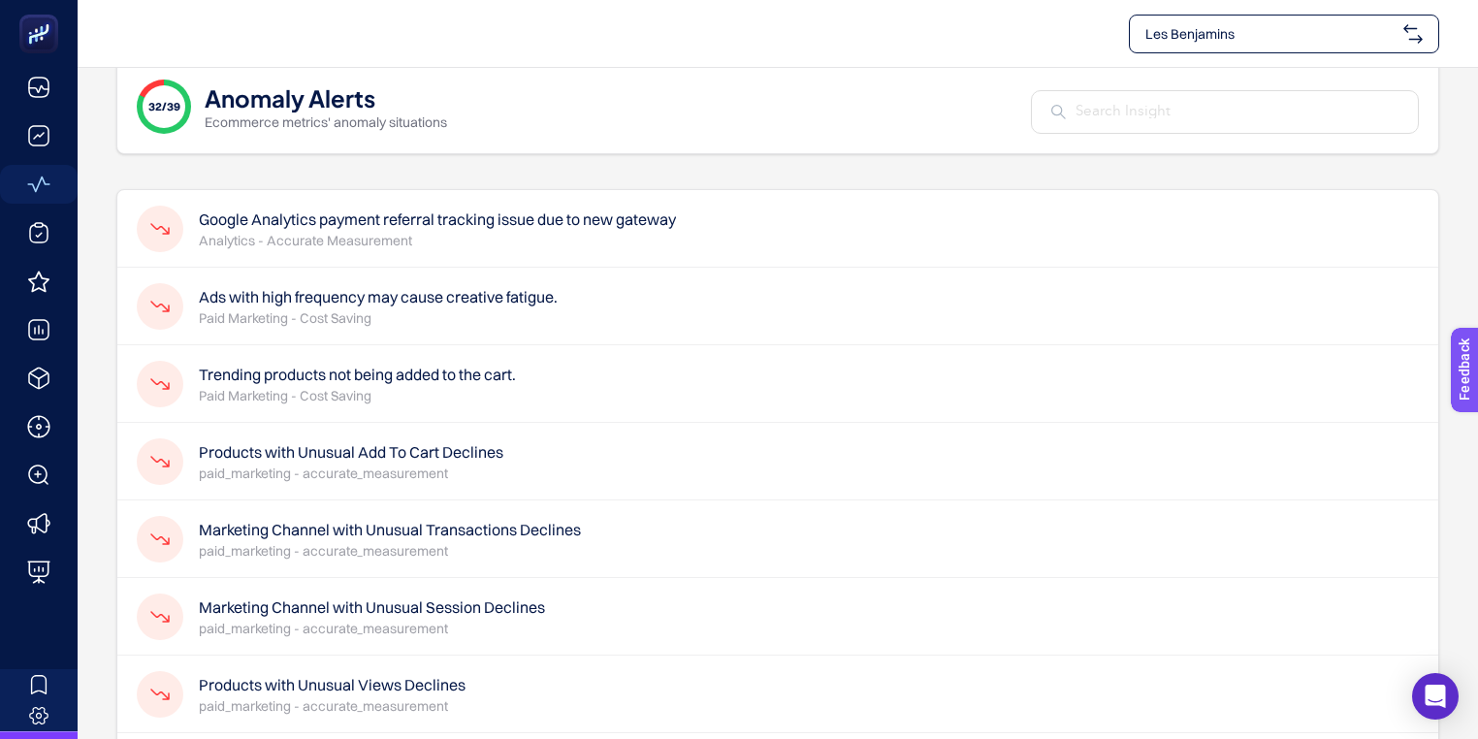
click at [586, 305] on div "Ads with high frequency may cause creative fatigue. Paid Marketing - Cost Saving" at bounding box center [777, 307] width 1321 height 78
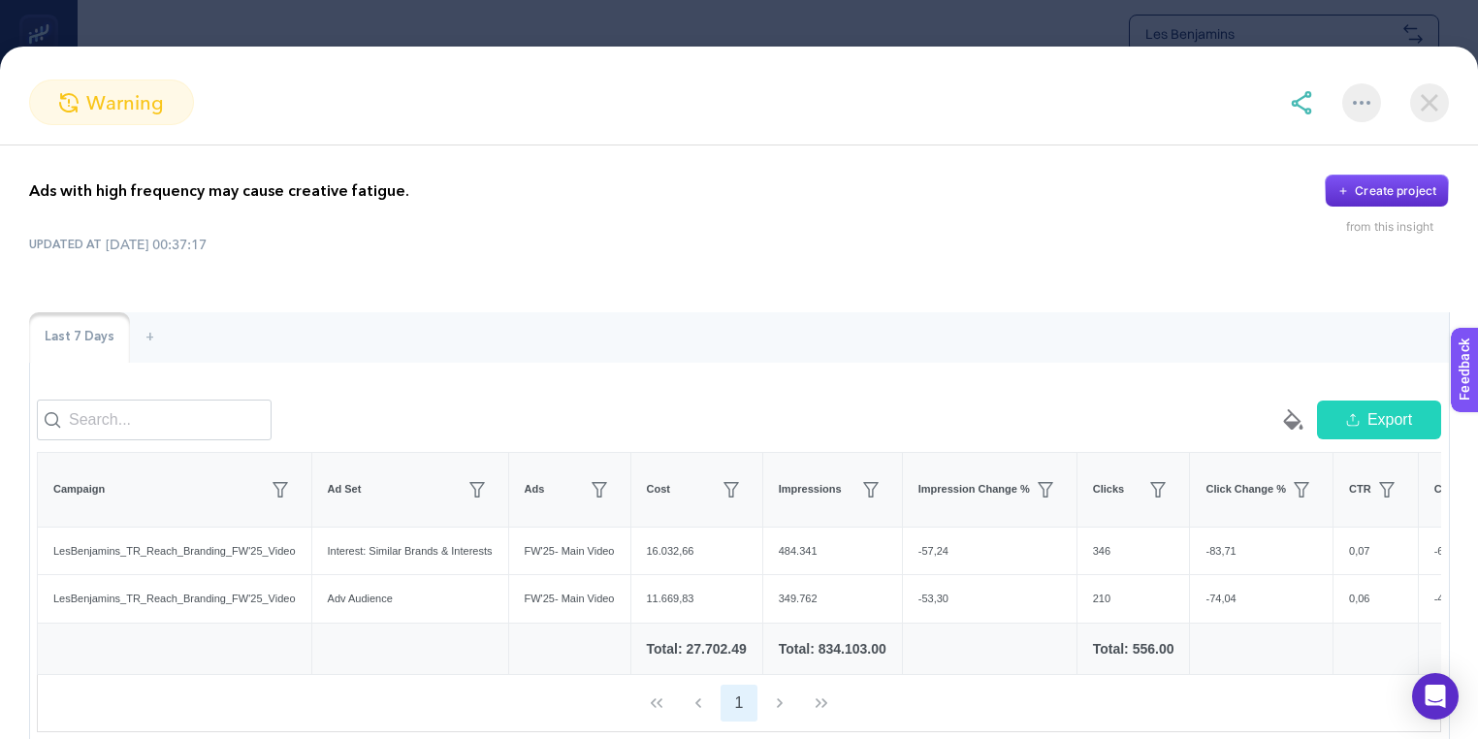
click at [1432, 101] on img at bounding box center [1429, 102] width 39 height 39
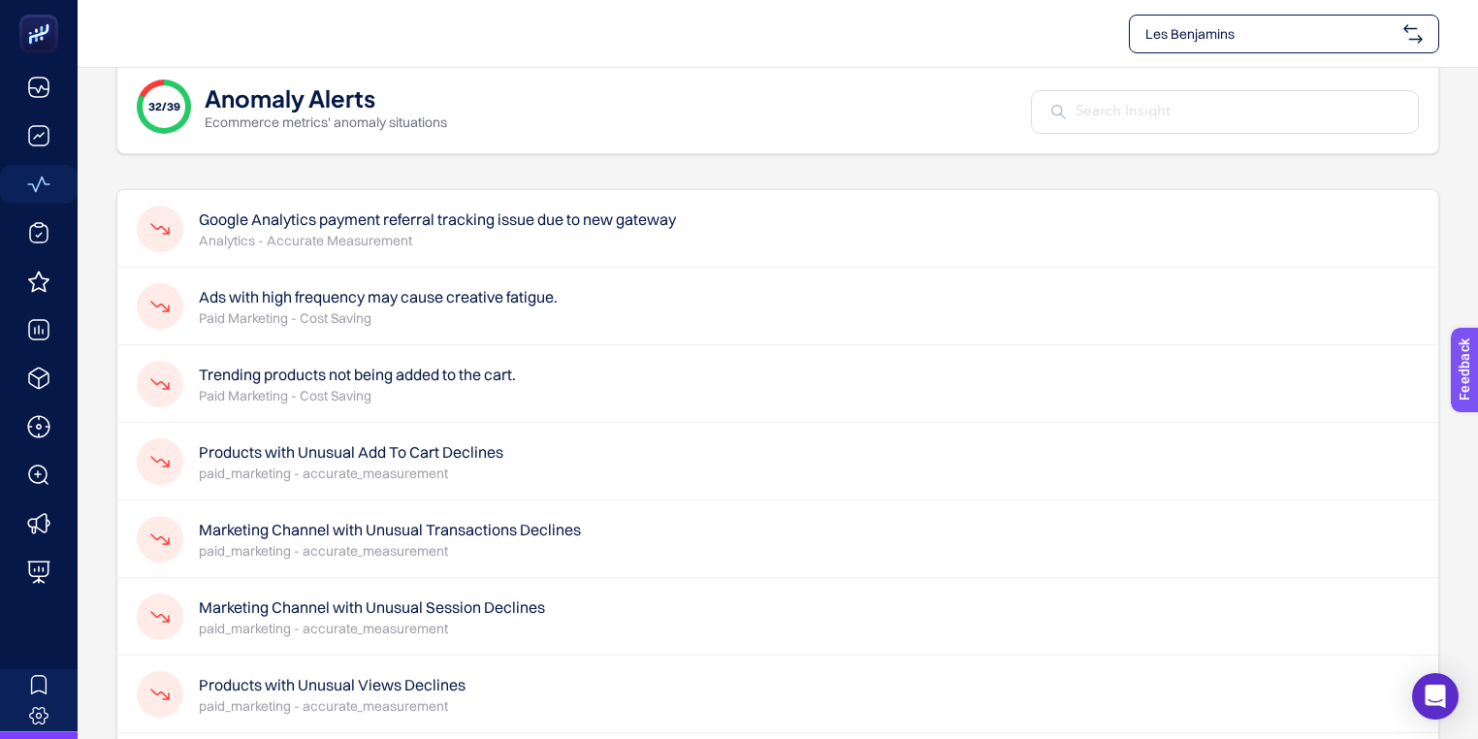
click at [380, 633] on p "paid_marketing - accurate_measurement" at bounding box center [372, 628] width 346 height 19
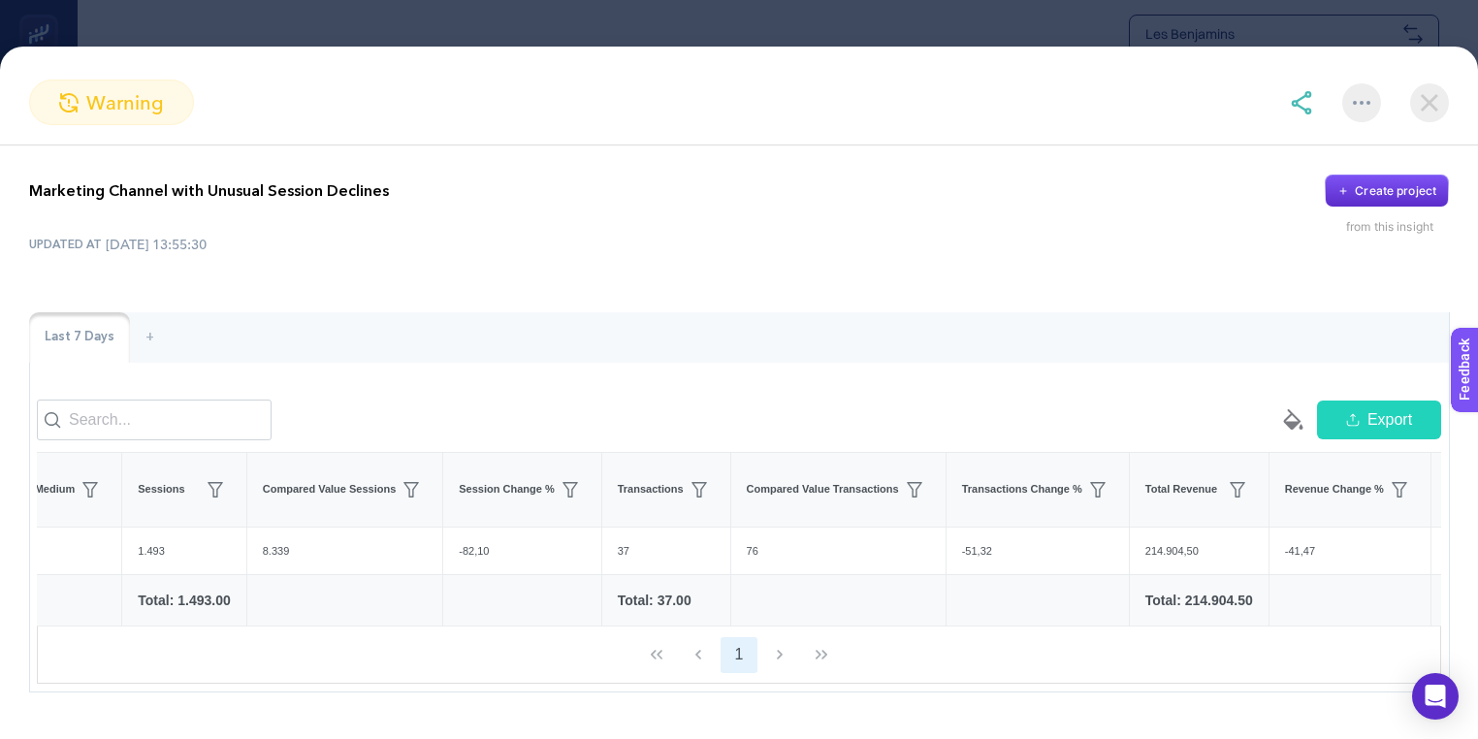
scroll to position [0, 0]
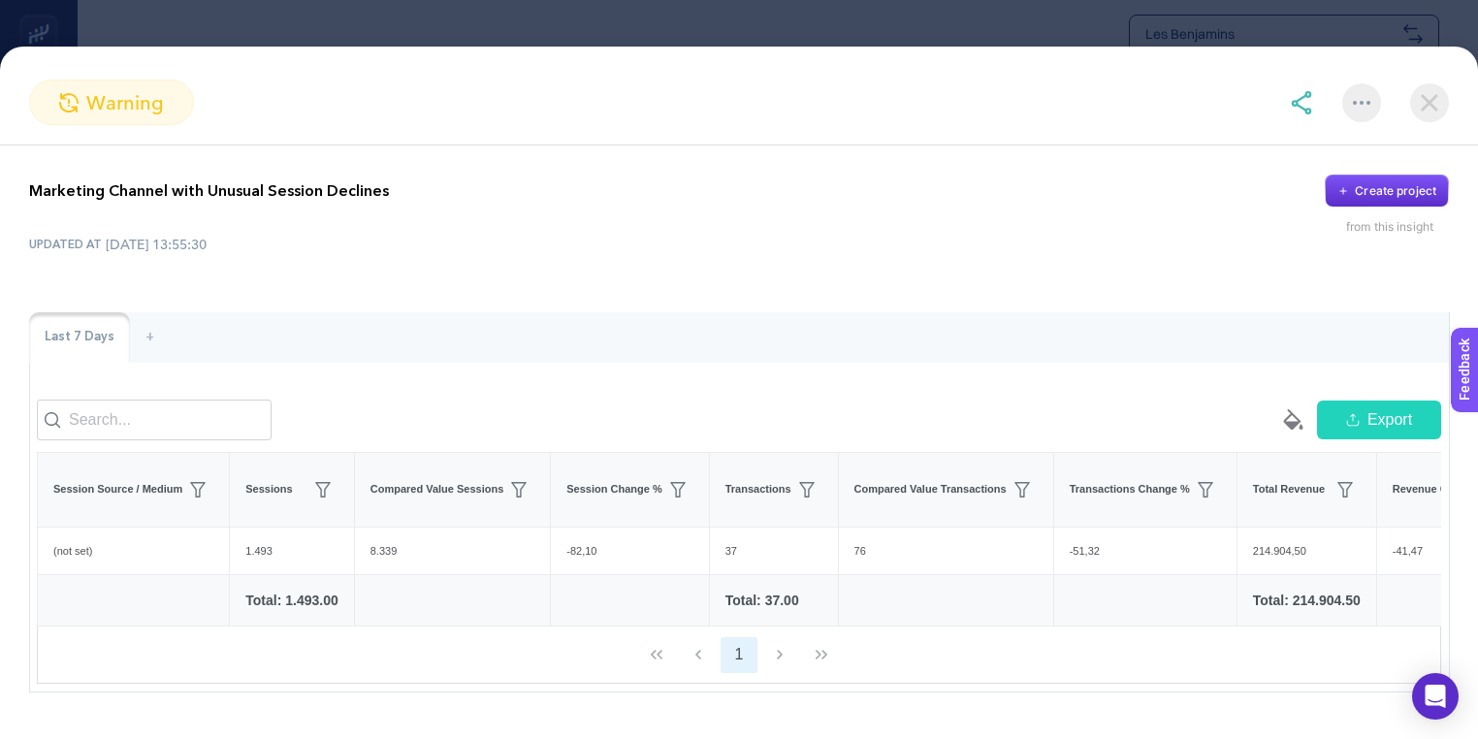
click at [1439, 101] on img at bounding box center [1429, 102] width 39 height 39
